Goal: Task Accomplishment & Management: Complete application form

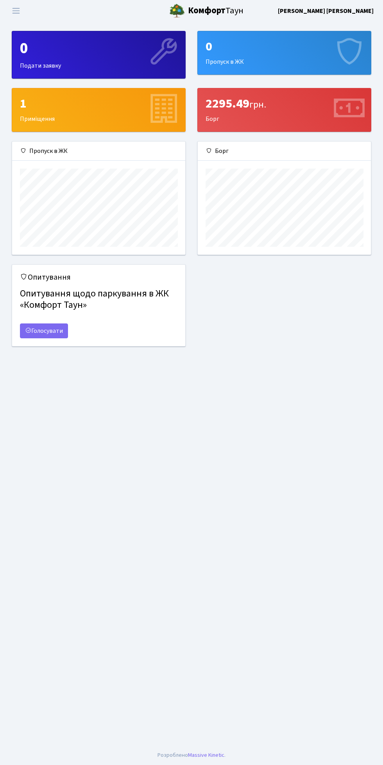
scroll to position [113, 173]
click at [329, 41] on div "0" at bounding box center [285, 46] width 158 height 15
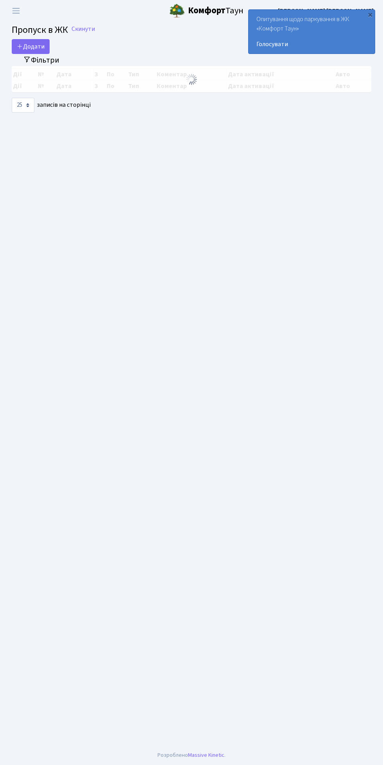
select select "25"
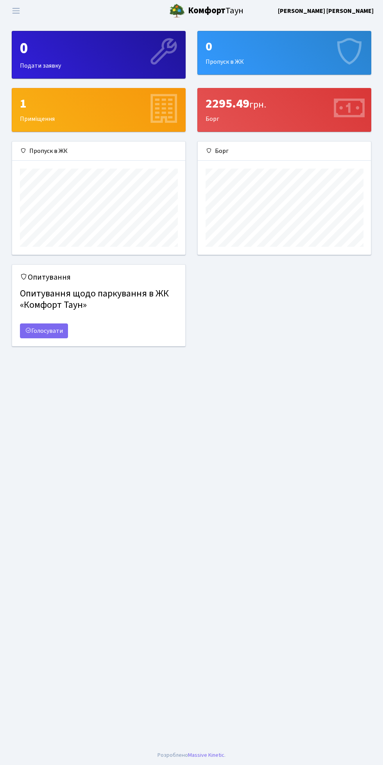
scroll to position [113, 173]
click at [318, 110] on div "2295.49 грн." at bounding box center [285, 103] width 158 height 15
click at [256, 107] on span "грн." at bounding box center [257, 105] width 17 height 14
click at [267, 92] on div "2295.49 грн. Борг" at bounding box center [284, 109] width 173 height 43
click at [320, 104] on div "2295.49 грн." at bounding box center [285, 103] width 158 height 15
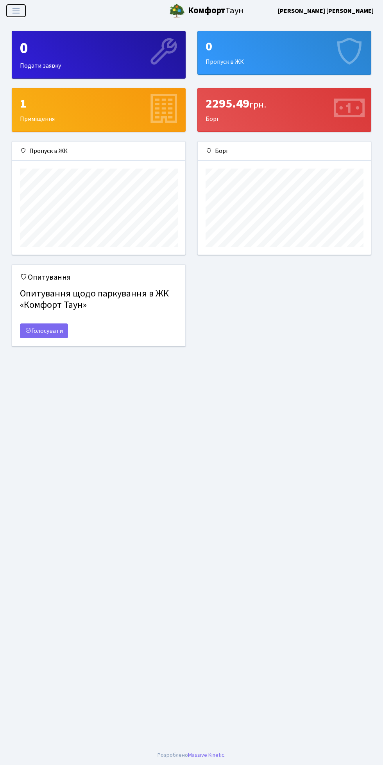
click at [16, 6] on span "Переключити навігацію" at bounding box center [16, 10] width 12 height 9
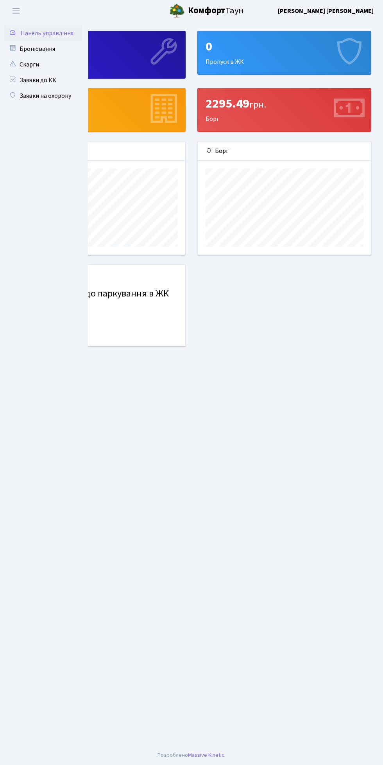
click at [191, 402] on main "Admin Панель управління 0 Подати заявку 0 Пропуск в ЖК 1 Приміщення 2295.49 грн…" at bounding box center [191, 384] width 383 height 724
click at [20, 10] on span "Переключити навігацію" at bounding box center [16, 10] width 12 height 9
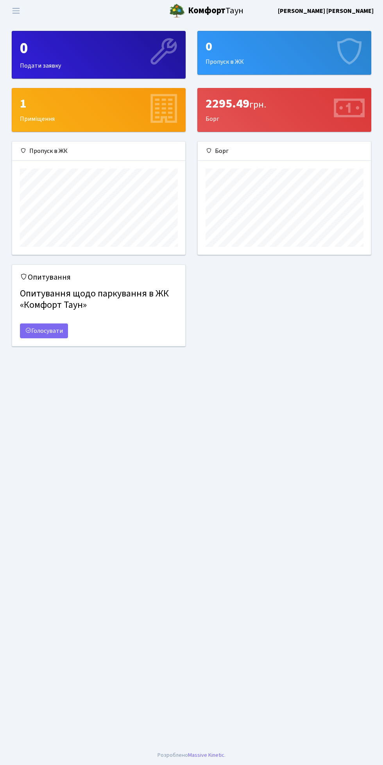
click at [146, 54] on icon at bounding box center [163, 51] width 35 height 35
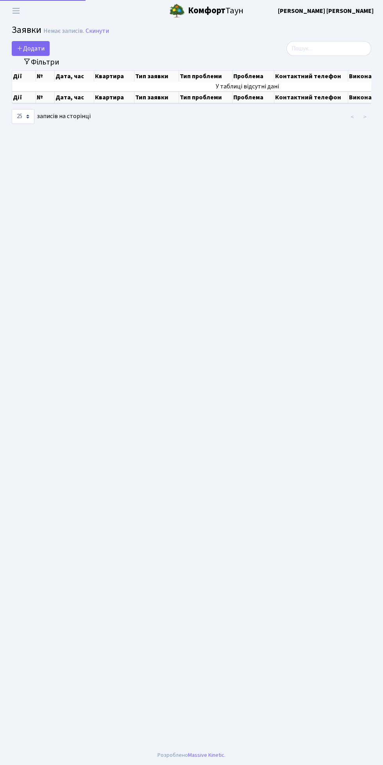
select select "25"
click at [36, 45] on span "Додати" at bounding box center [31, 48] width 28 height 9
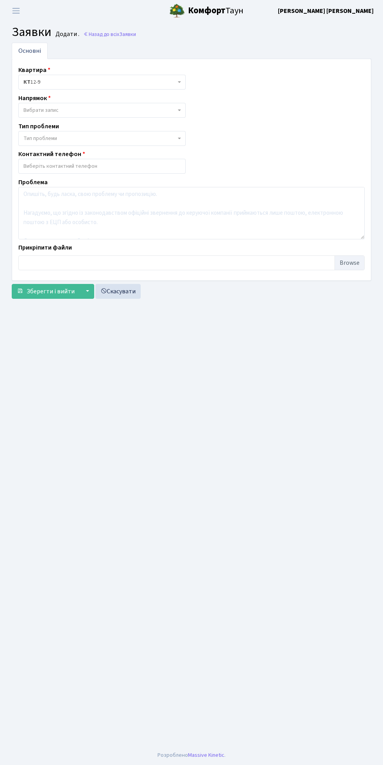
select select
click at [149, 109] on span "Вибрати запис" at bounding box center [99, 110] width 153 height 8
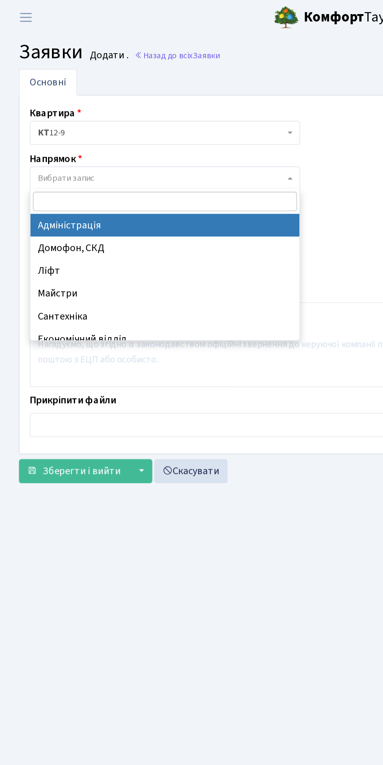
click at [214, 140] on div "Квартира <b>КТ</b>&nbsp;&nbsp;&nbsp;&nbsp;12-9 КТ 12-9 Напрямок - Адміністрація…" at bounding box center [192, 169] width 358 height 209
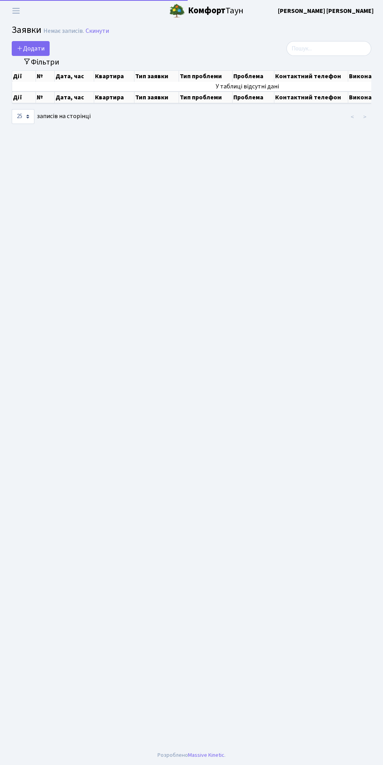
select select "25"
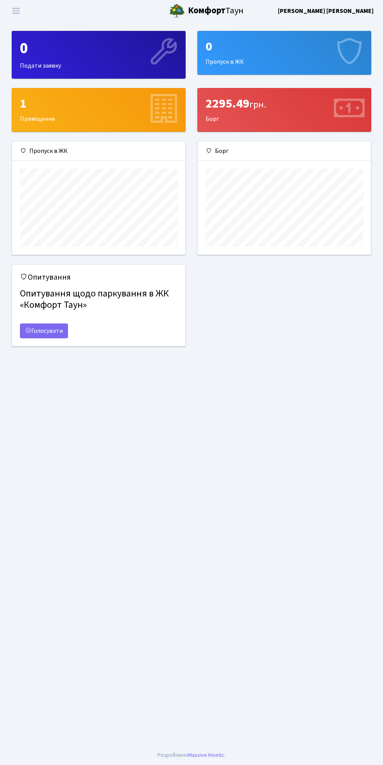
scroll to position [113, 173]
click at [132, 117] on div "1 Приміщення" at bounding box center [98, 109] width 173 height 43
click at [74, 154] on div "Пропуск в ЖК" at bounding box center [98, 151] width 173 height 19
